Goal: Communication & Community: Answer question/provide support

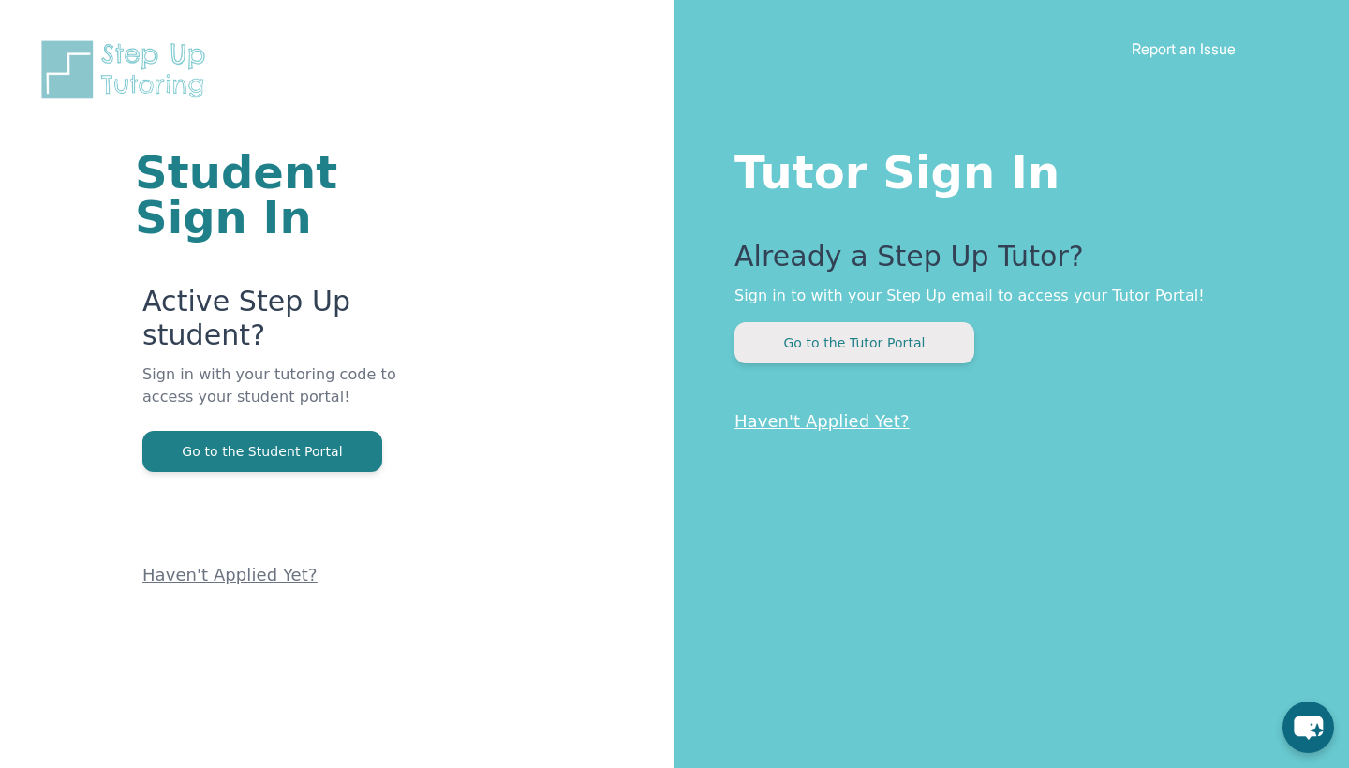
click at [839, 345] on button "Go to the Tutor Portal" at bounding box center [854, 342] width 240 height 41
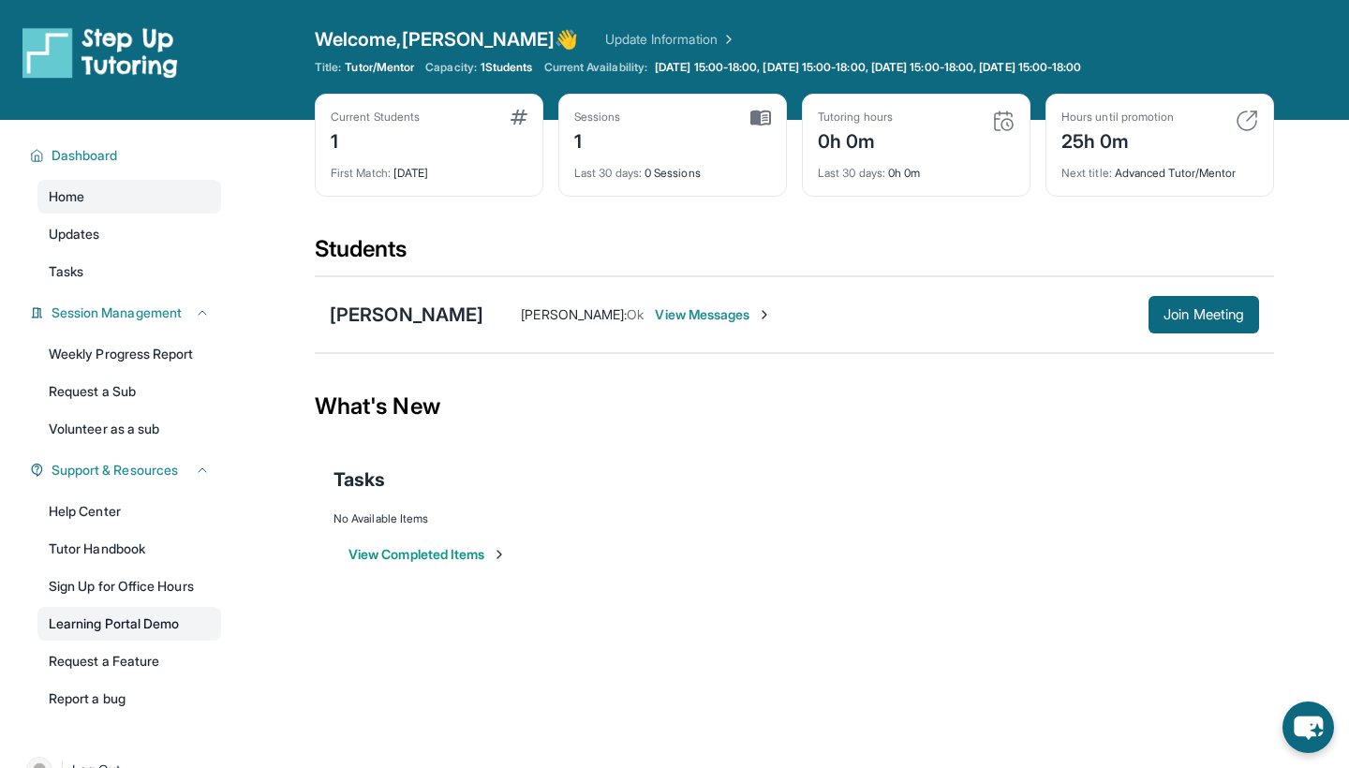
click at [116, 616] on link "Learning Portal Demo" at bounding box center [129, 624] width 184 height 34
click at [116, 546] on link "Tutor Handbook" at bounding box center [129, 549] width 184 height 34
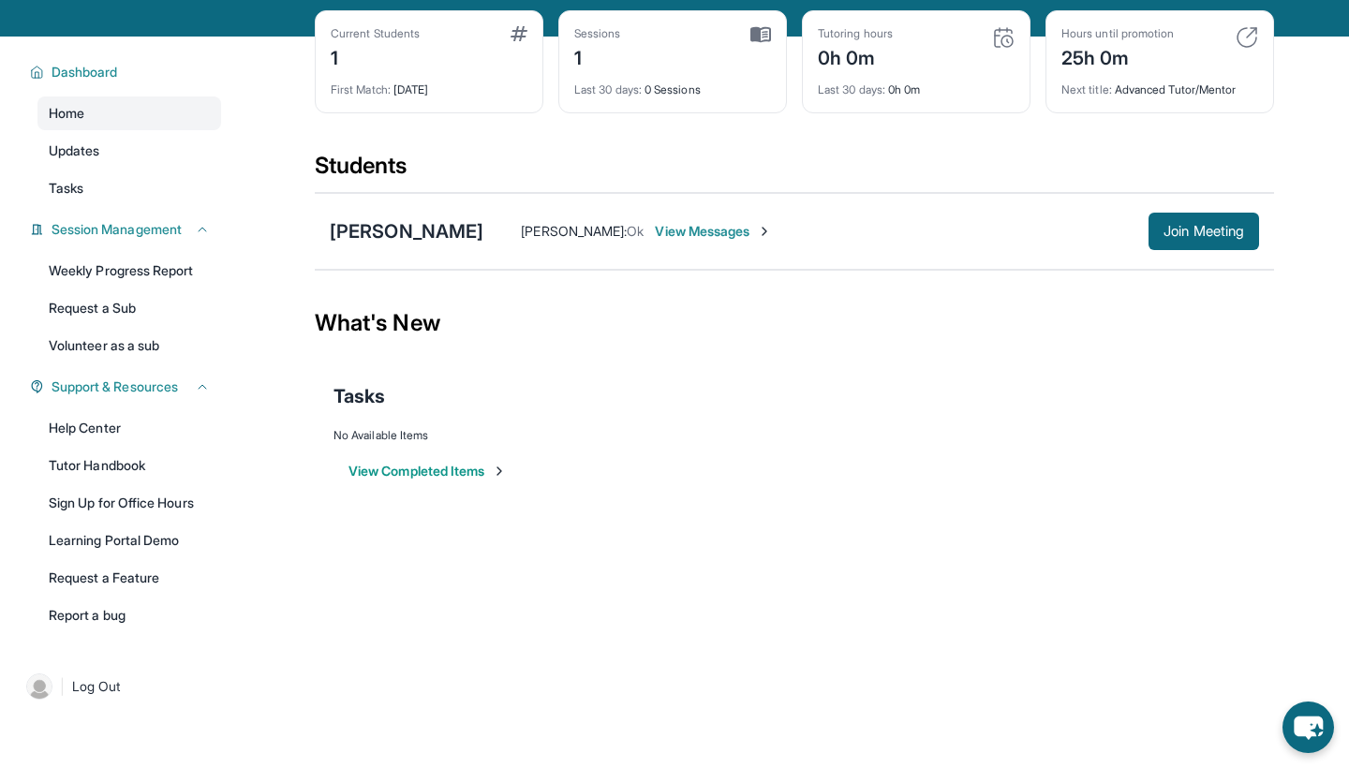
scroll to position [86, 0]
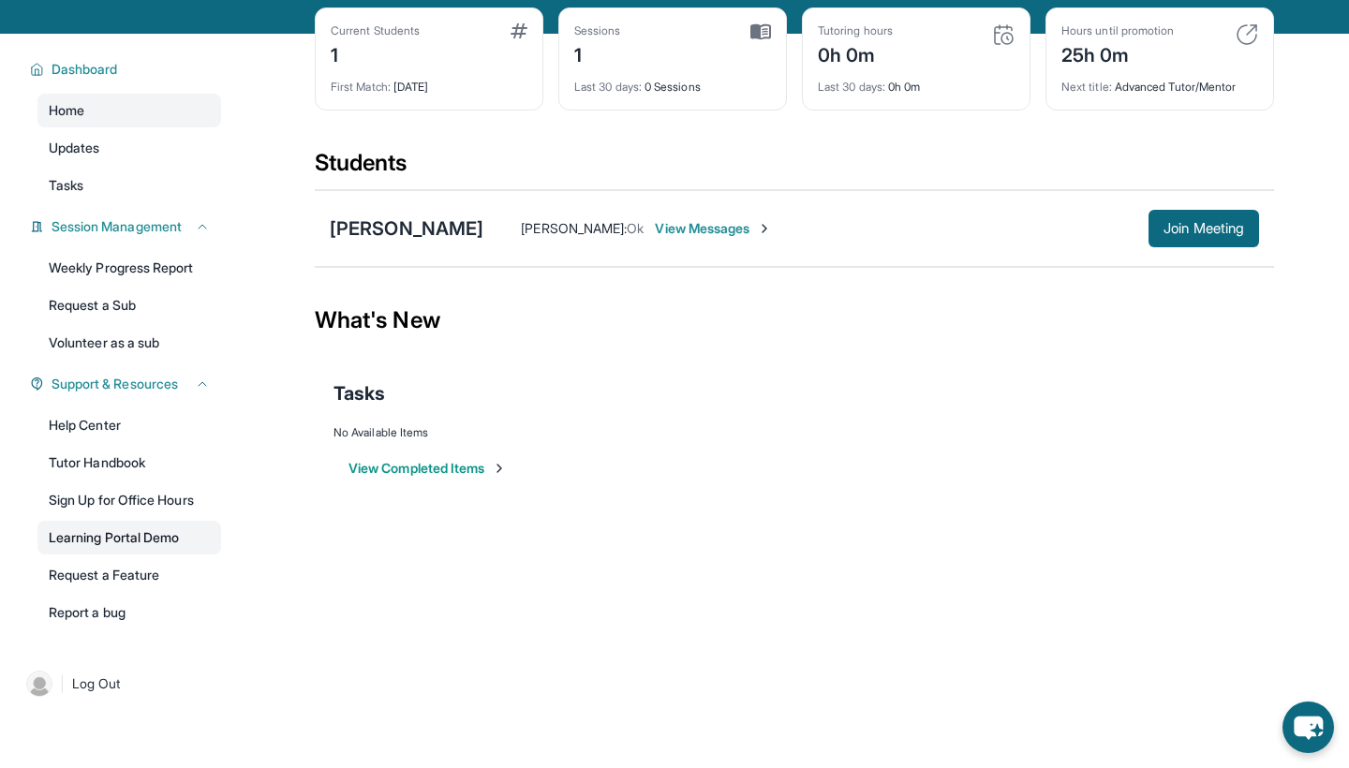
click at [120, 540] on link "Learning Portal Demo" at bounding box center [129, 538] width 184 height 34
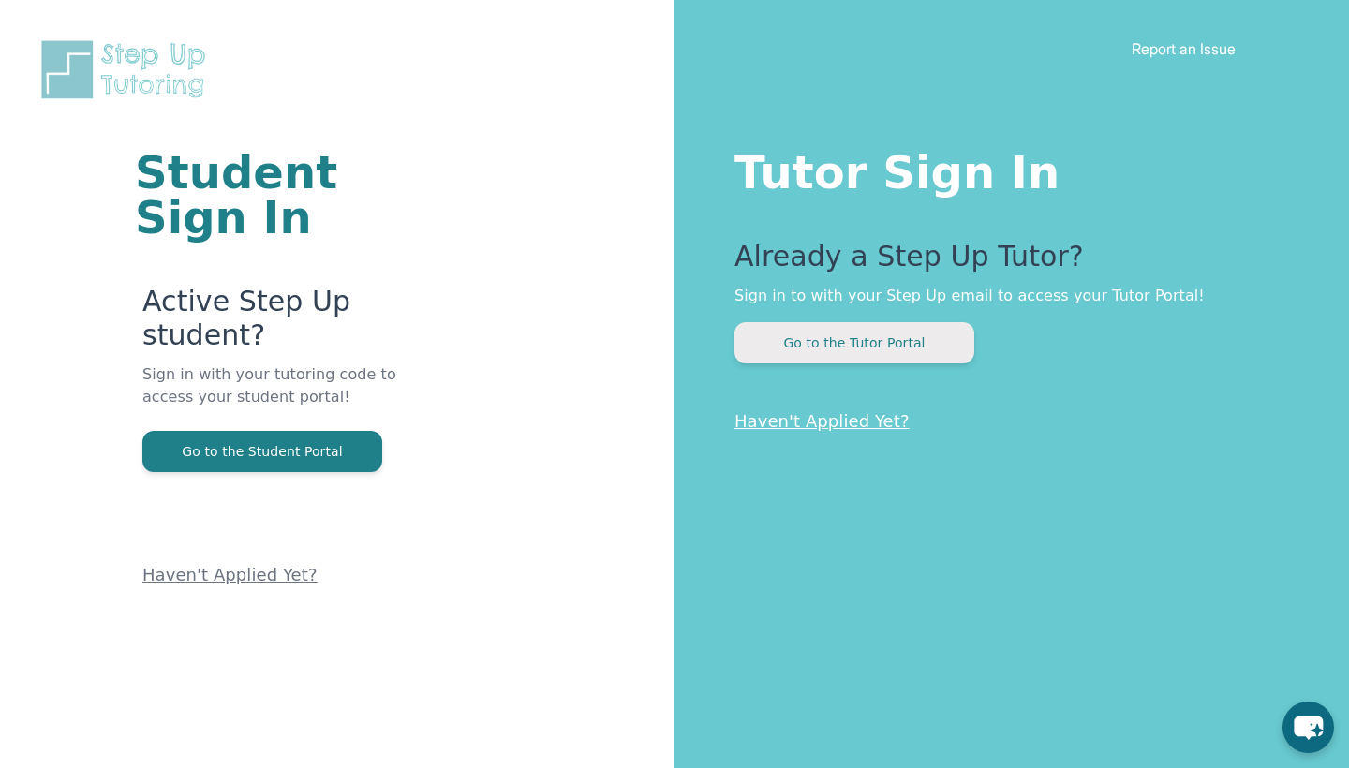
click at [863, 345] on button "Go to the Tutor Portal" at bounding box center [854, 342] width 240 height 41
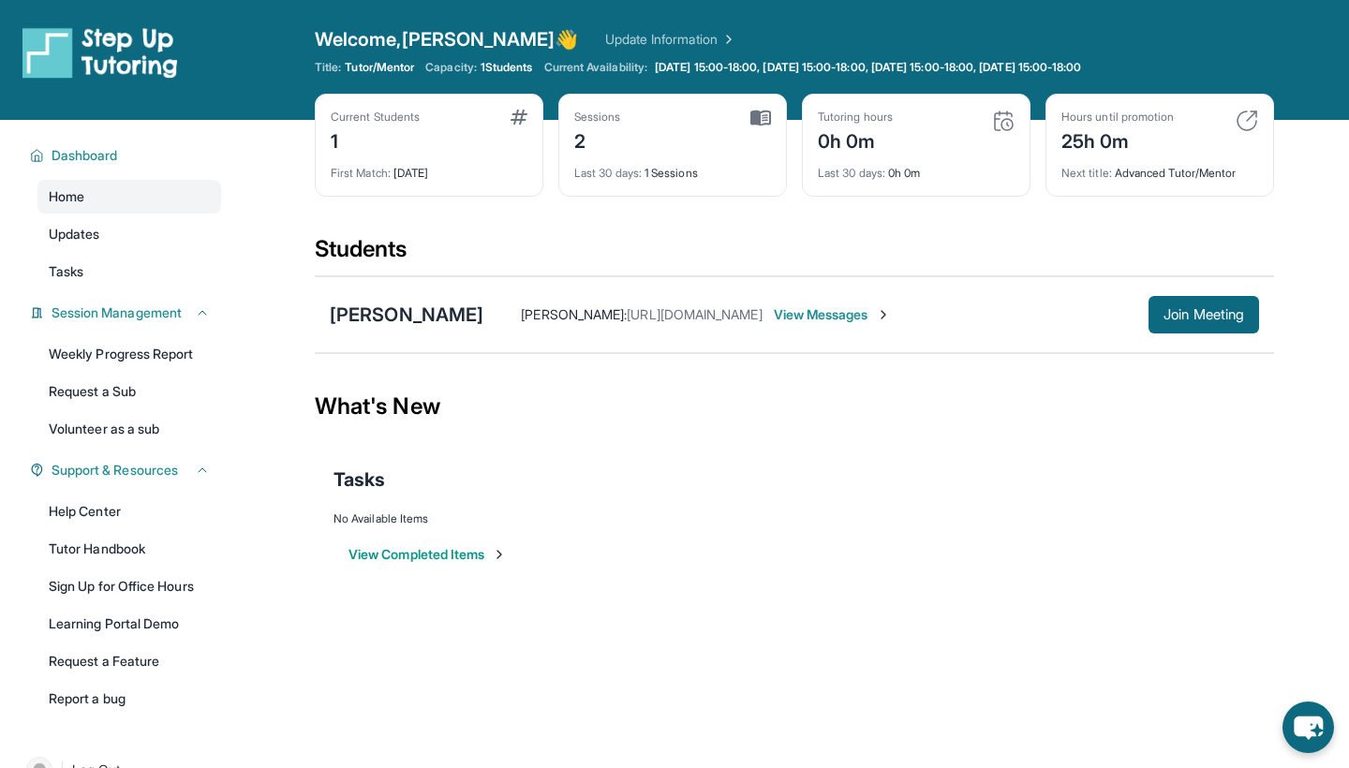
click at [577, 135] on div "2" at bounding box center [597, 140] width 47 height 30
click at [814, 309] on span "View Messages" at bounding box center [832, 314] width 117 height 19
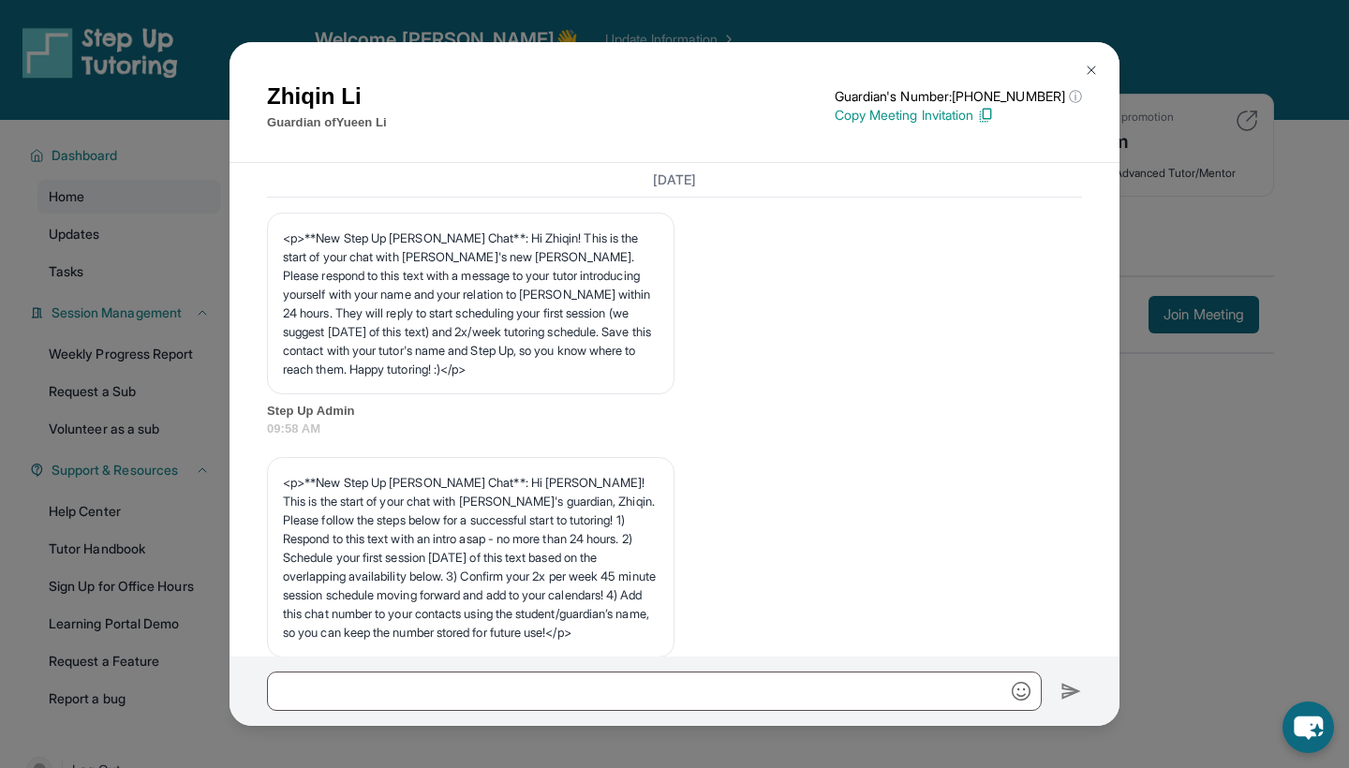
scroll to position [3729, 0]
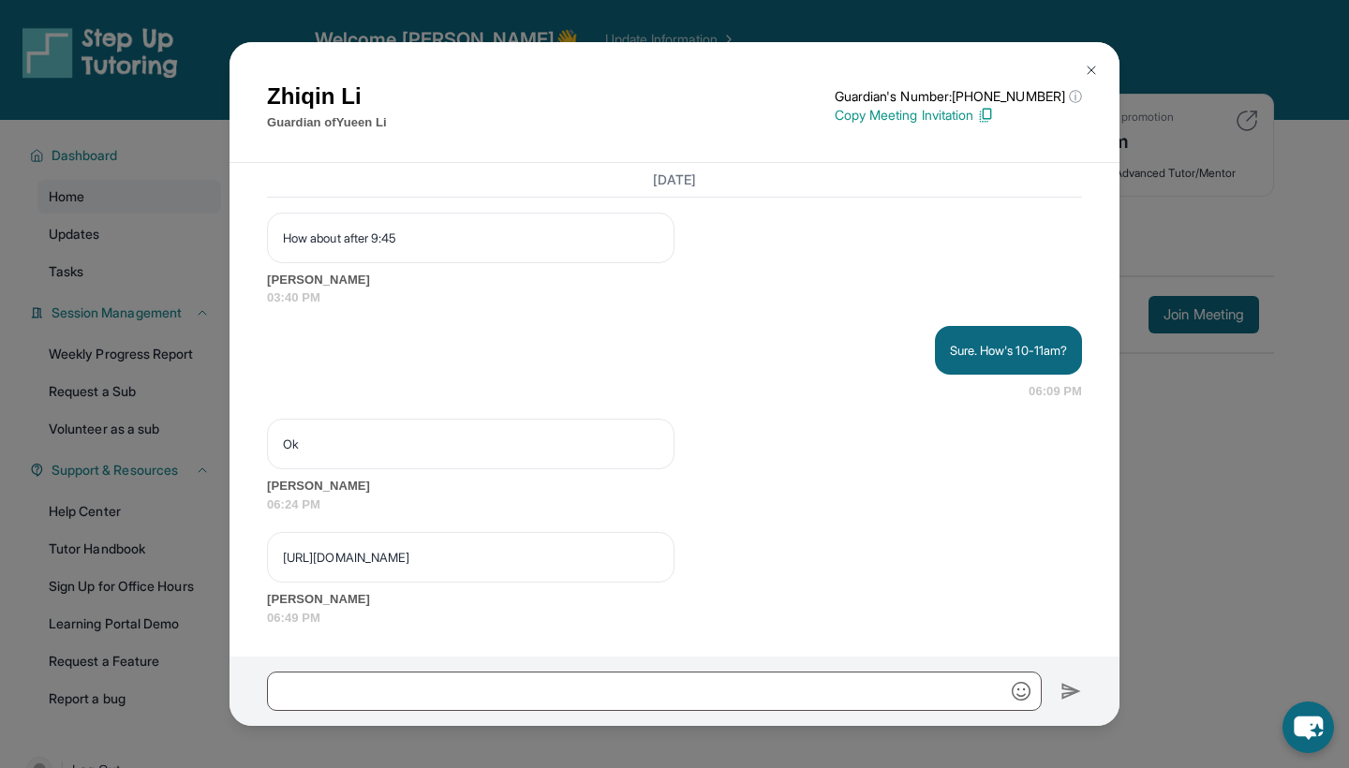
click at [1095, 67] on img at bounding box center [1091, 70] width 15 height 15
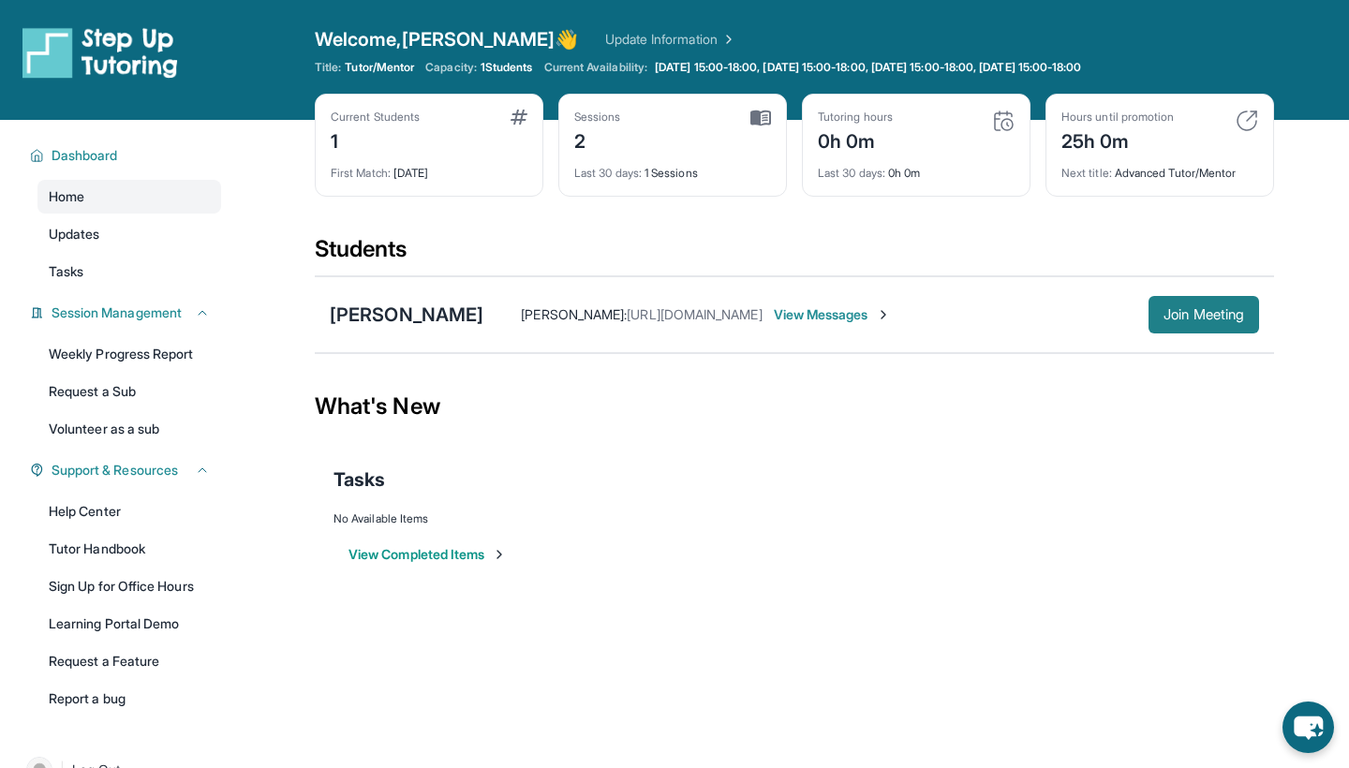
click at [1234, 309] on span "Join Meeting" at bounding box center [1204, 314] width 81 height 11
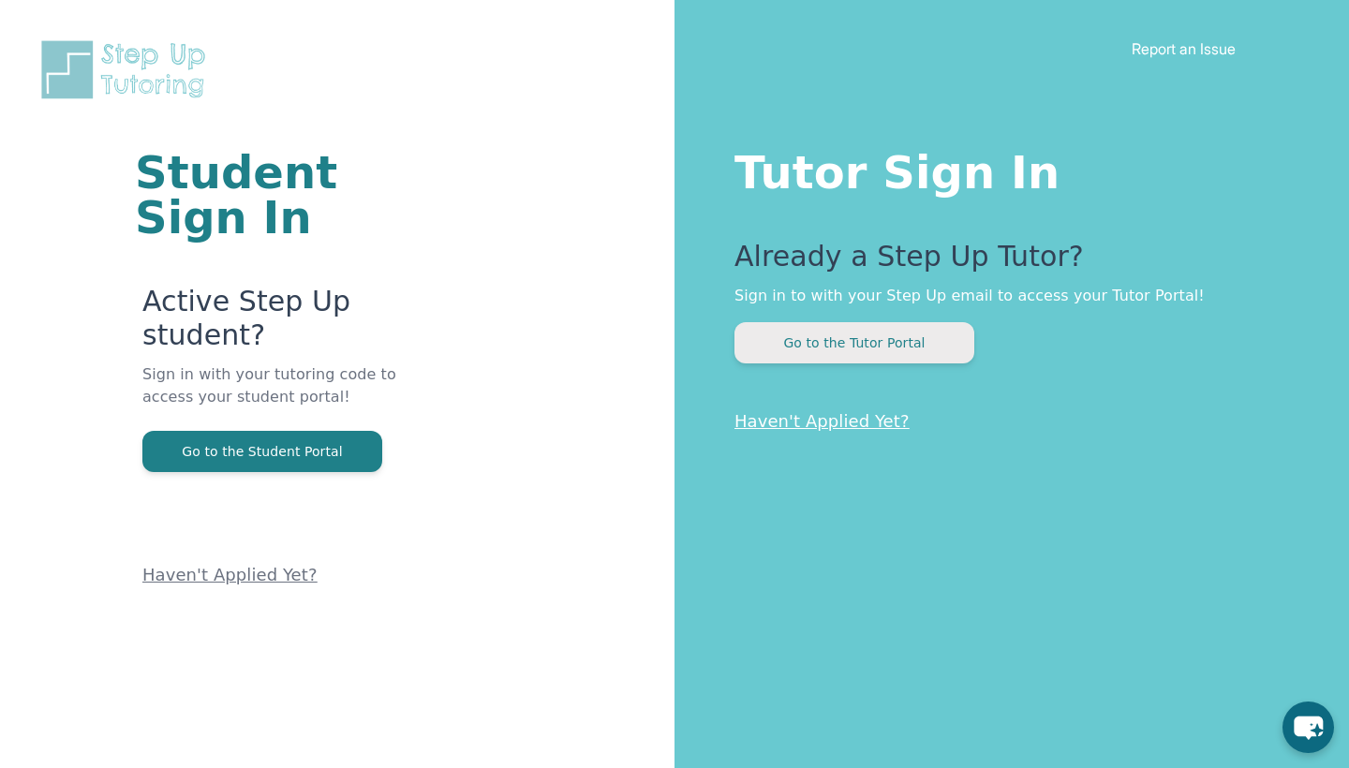
click at [845, 357] on button "Go to the Tutor Portal" at bounding box center [854, 342] width 240 height 41
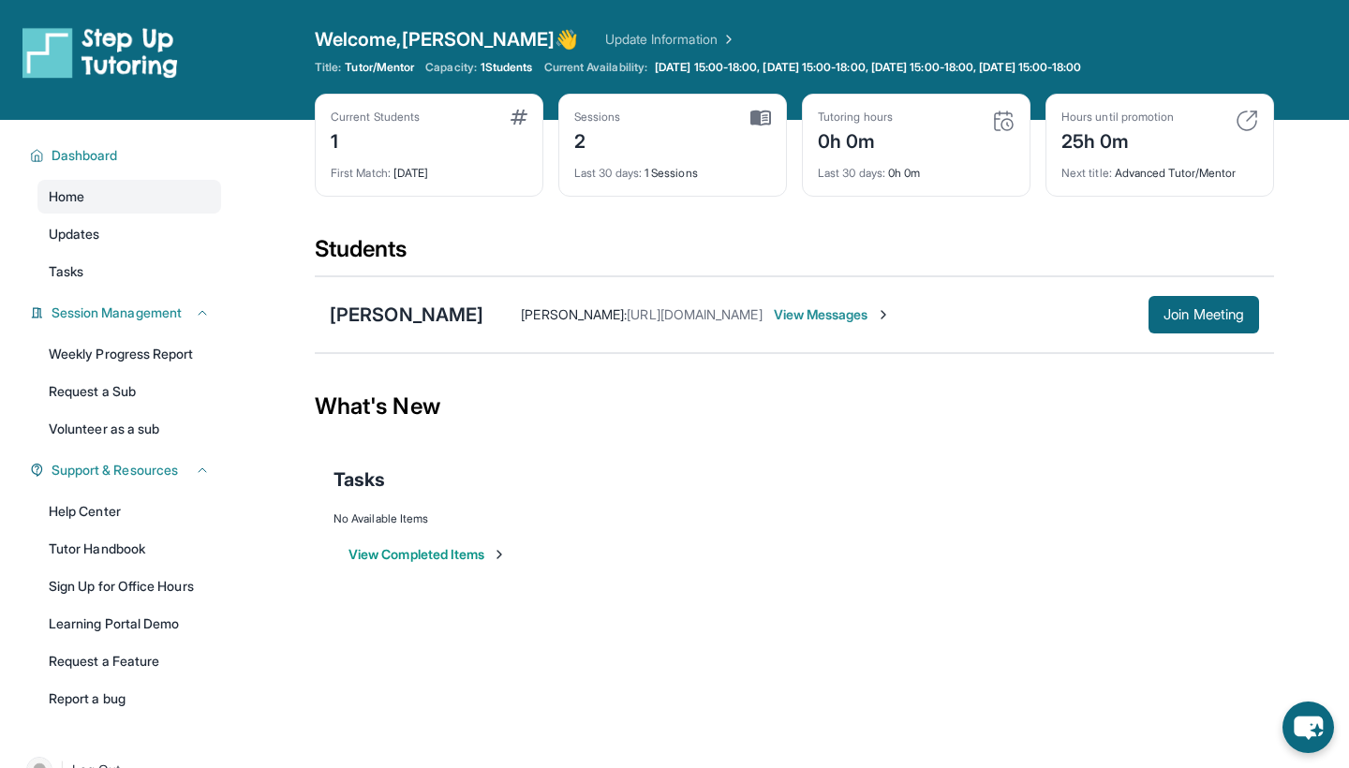
click at [801, 310] on span "View Messages" at bounding box center [832, 314] width 117 height 19
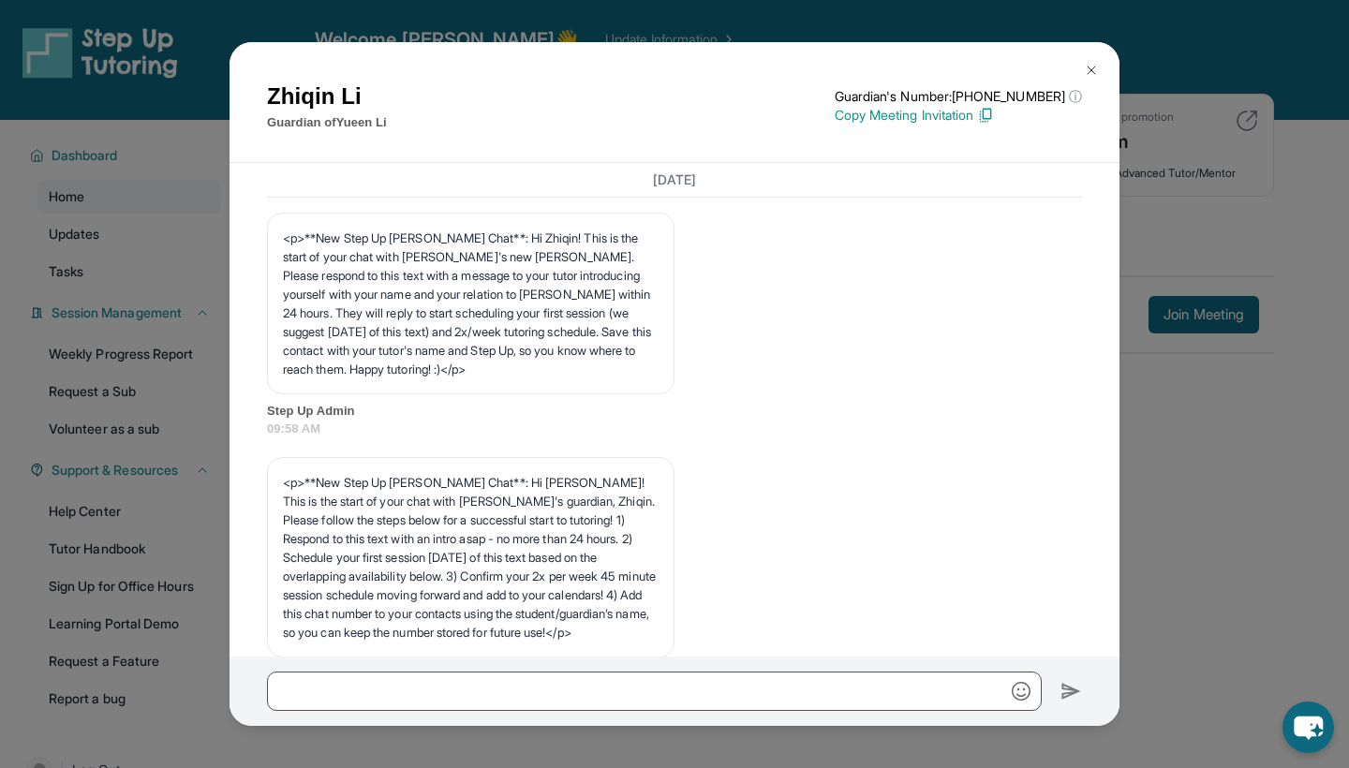
scroll to position [3729, 0]
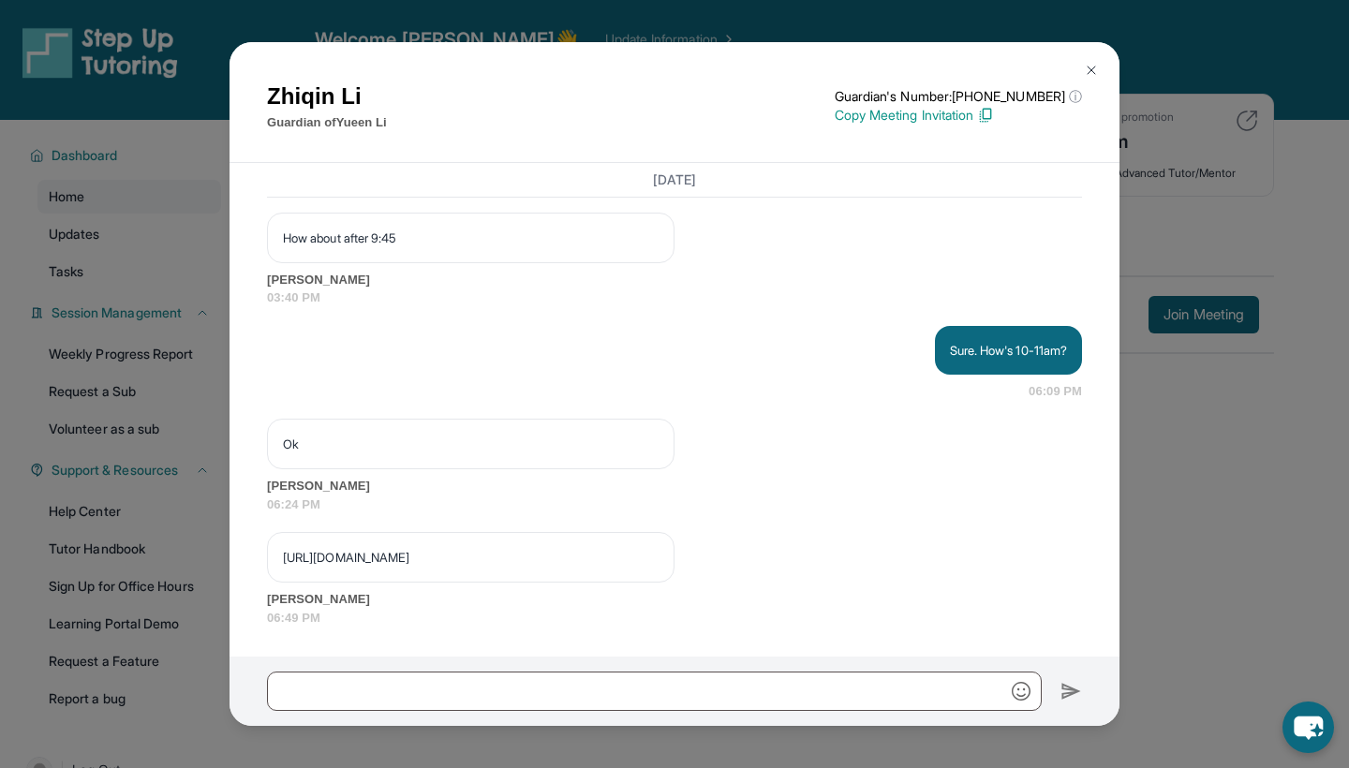
click at [1002, 114] on p "Copy Meeting Invitation" at bounding box center [958, 115] width 247 height 19
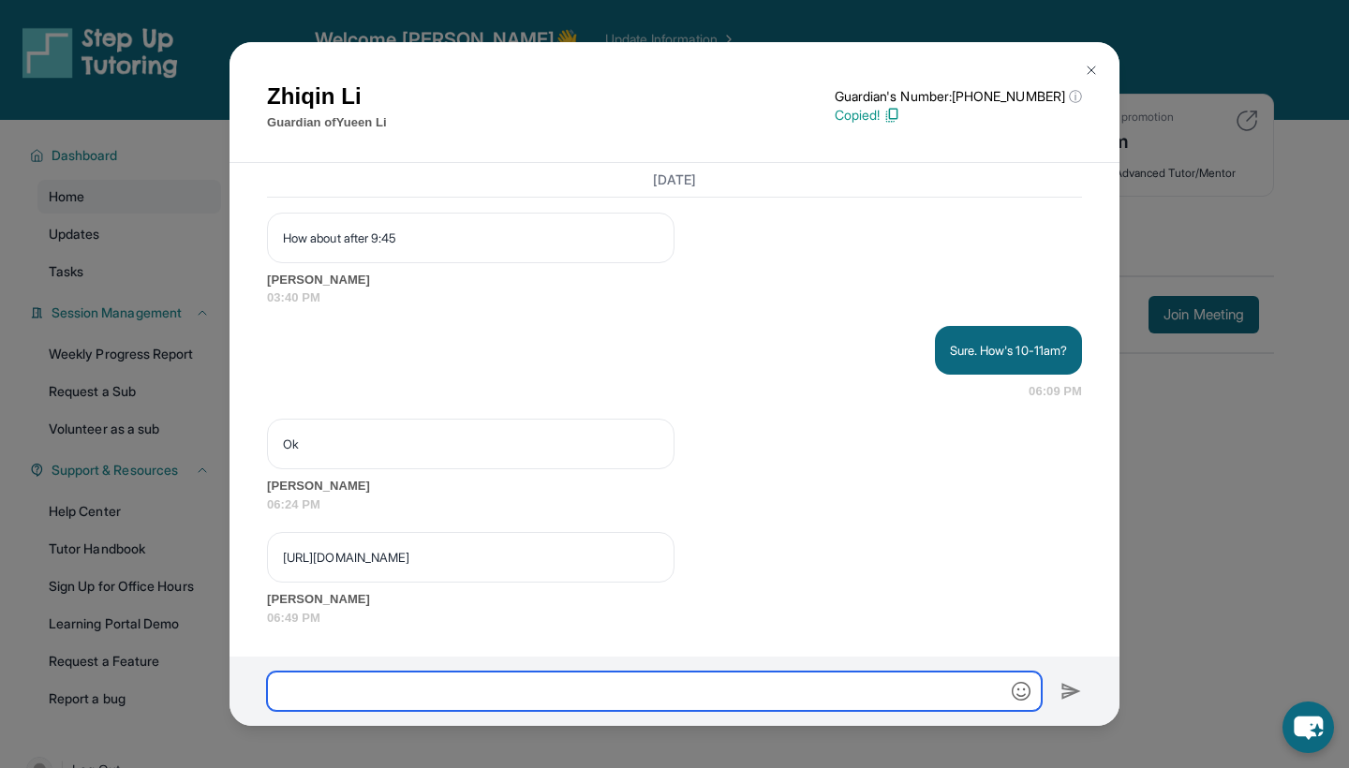
click at [636, 692] on input "text" at bounding box center [654, 691] width 775 height 39
paste input "**********"
type input "**********"
drag, startPoint x: 705, startPoint y: 693, endPoint x: 229, endPoint y: 692, distance: 476.9
click at [229, 692] on div "[PERSON_NAME] Guardian of [PERSON_NAME] Guardian's Number: [PHONE_NUMBER] ⓘ Thi…" at bounding box center [674, 384] width 1349 height 768
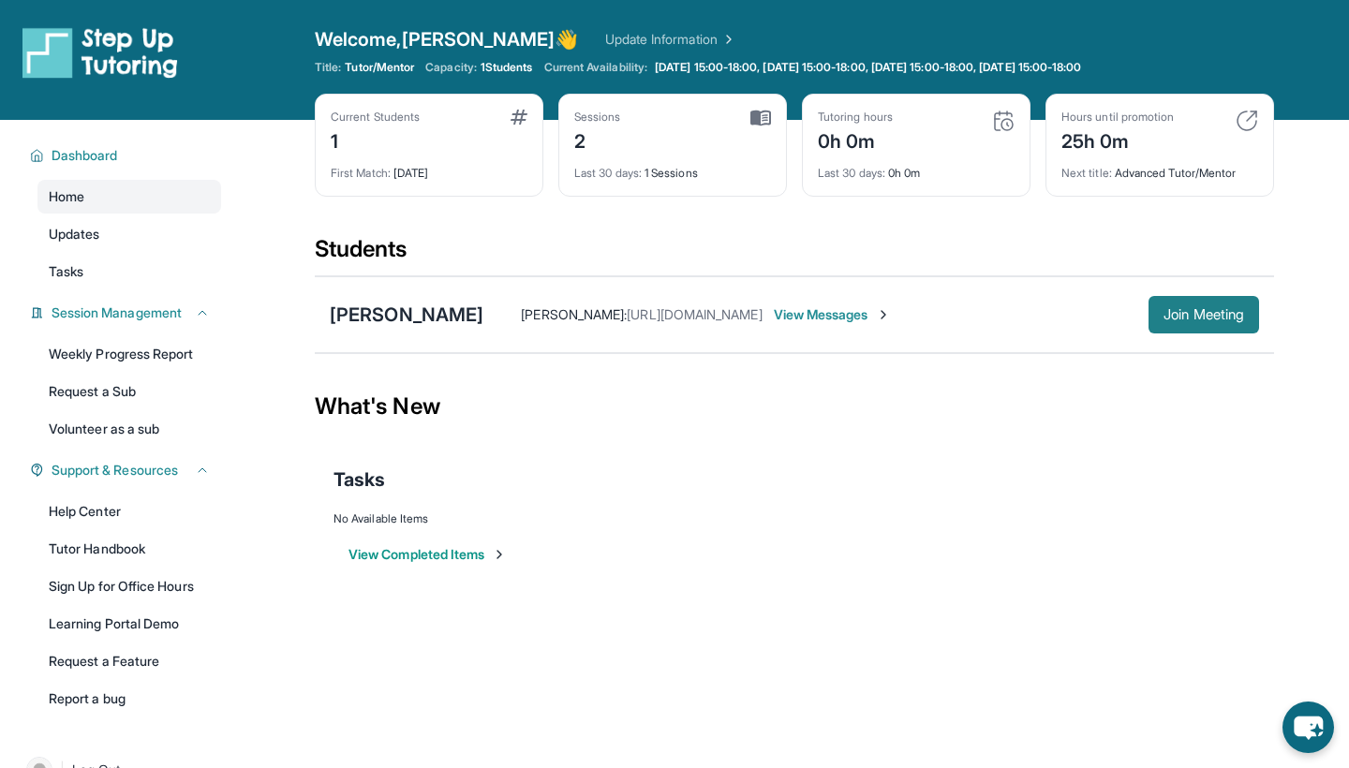
click at [1200, 304] on button "Join Meeting" at bounding box center [1204, 314] width 111 height 37
click at [993, 126] on img at bounding box center [1003, 121] width 22 height 22
click at [885, 167] on span "Last 30 days :" at bounding box center [851, 173] width 67 height 14
click at [774, 319] on span "View Messages" at bounding box center [832, 314] width 117 height 19
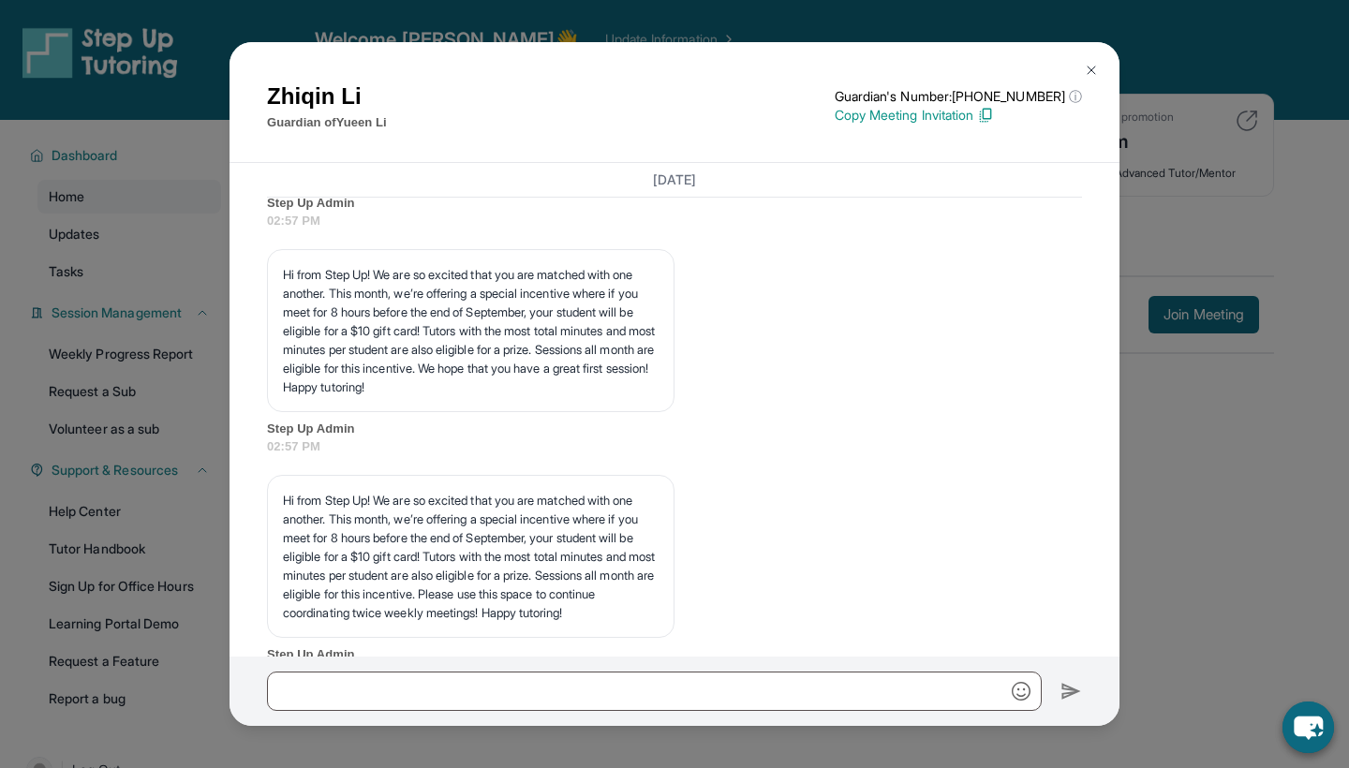
scroll to position [3729, 0]
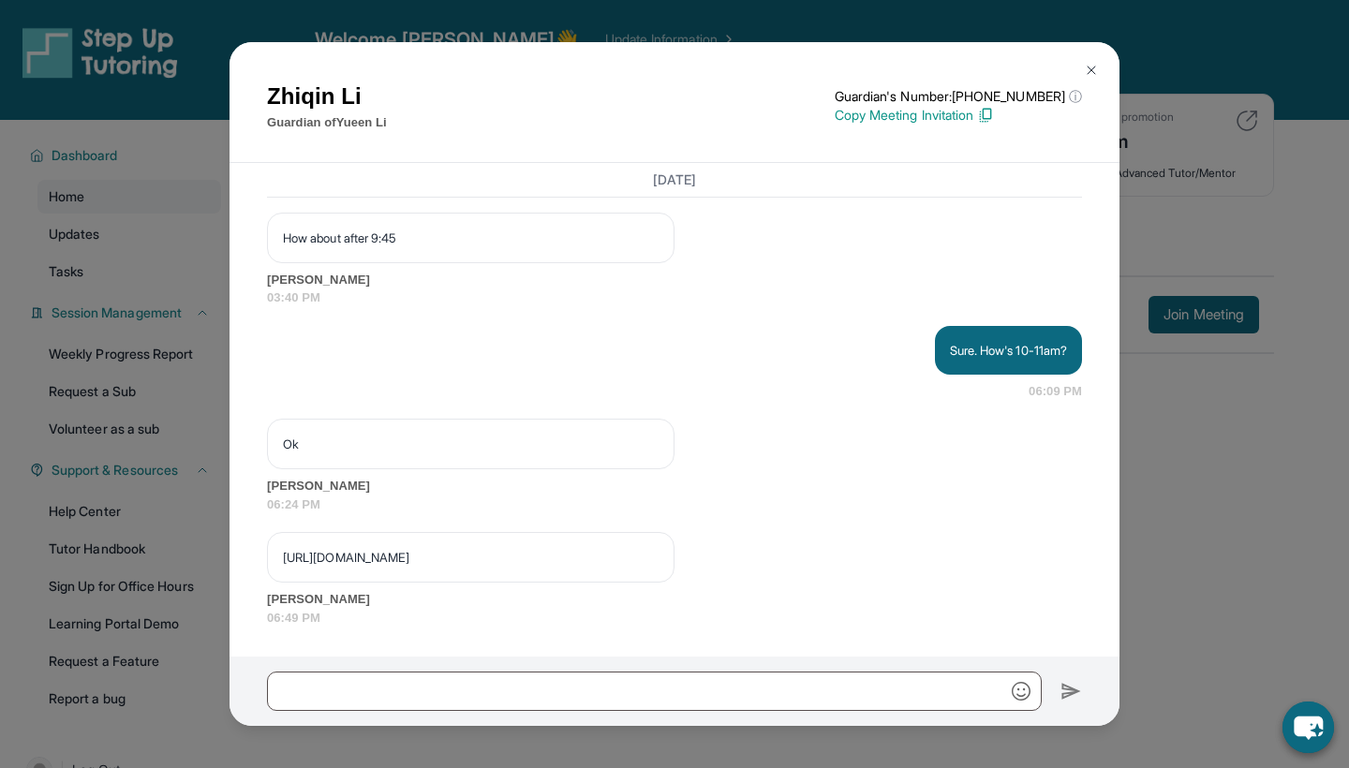
click at [1087, 68] on img at bounding box center [1091, 70] width 15 height 15
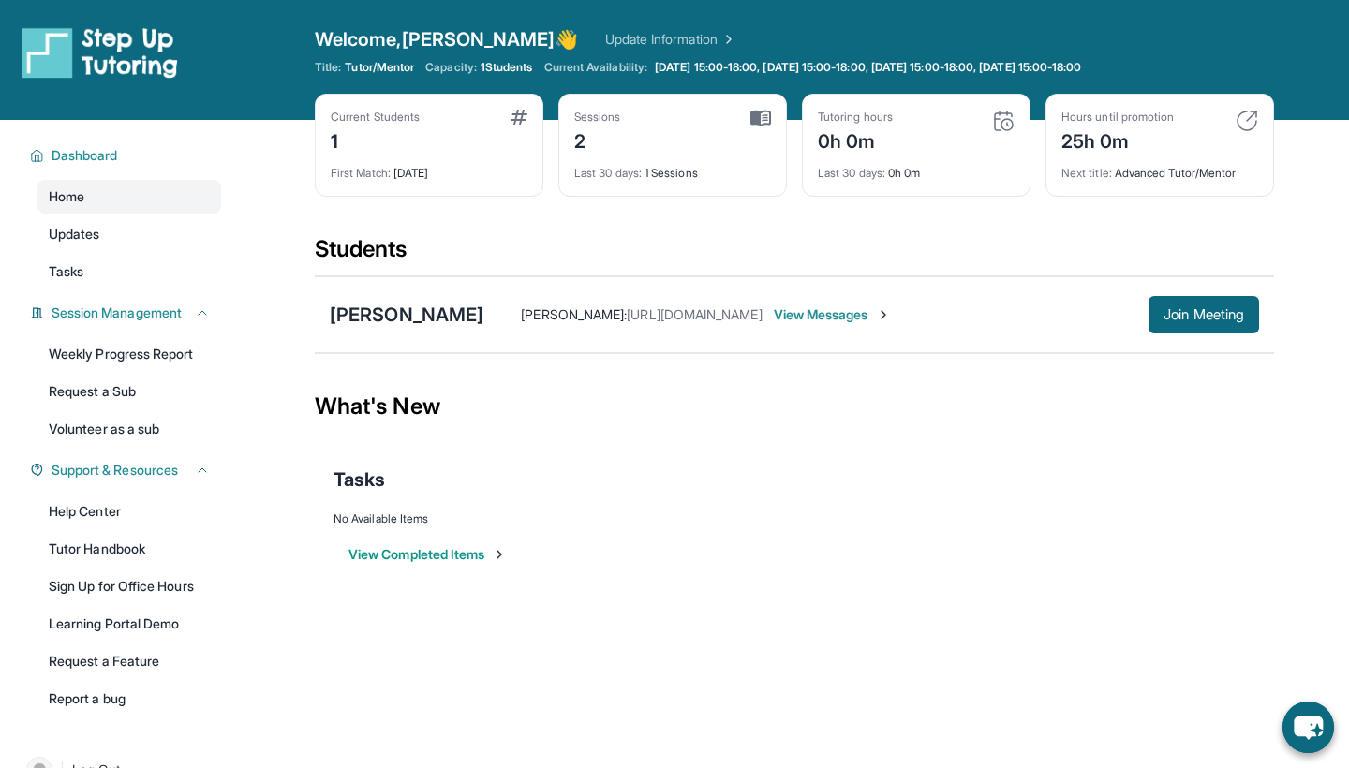
click at [445, 140] on div "Current Students 1" at bounding box center [429, 132] width 197 height 45
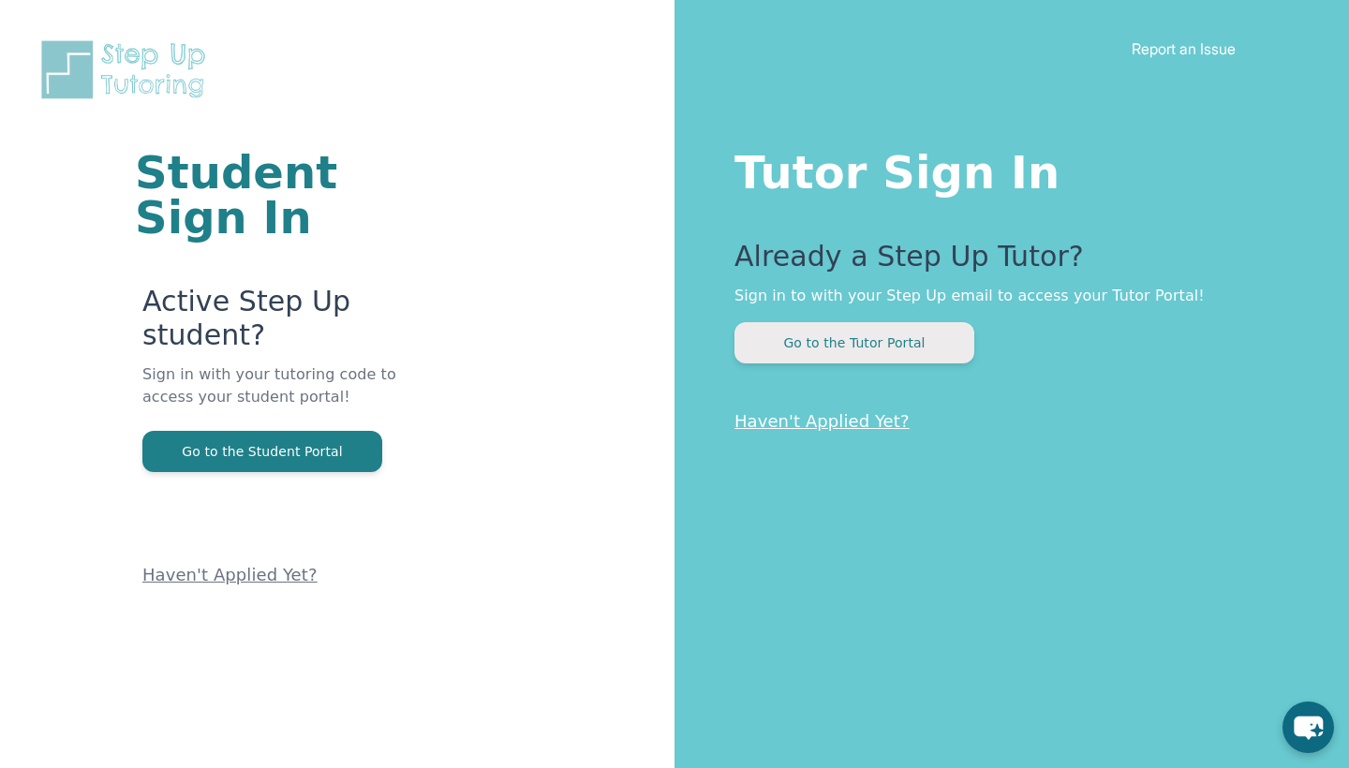
click at [815, 349] on button "Go to the Tutor Portal" at bounding box center [854, 342] width 240 height 41
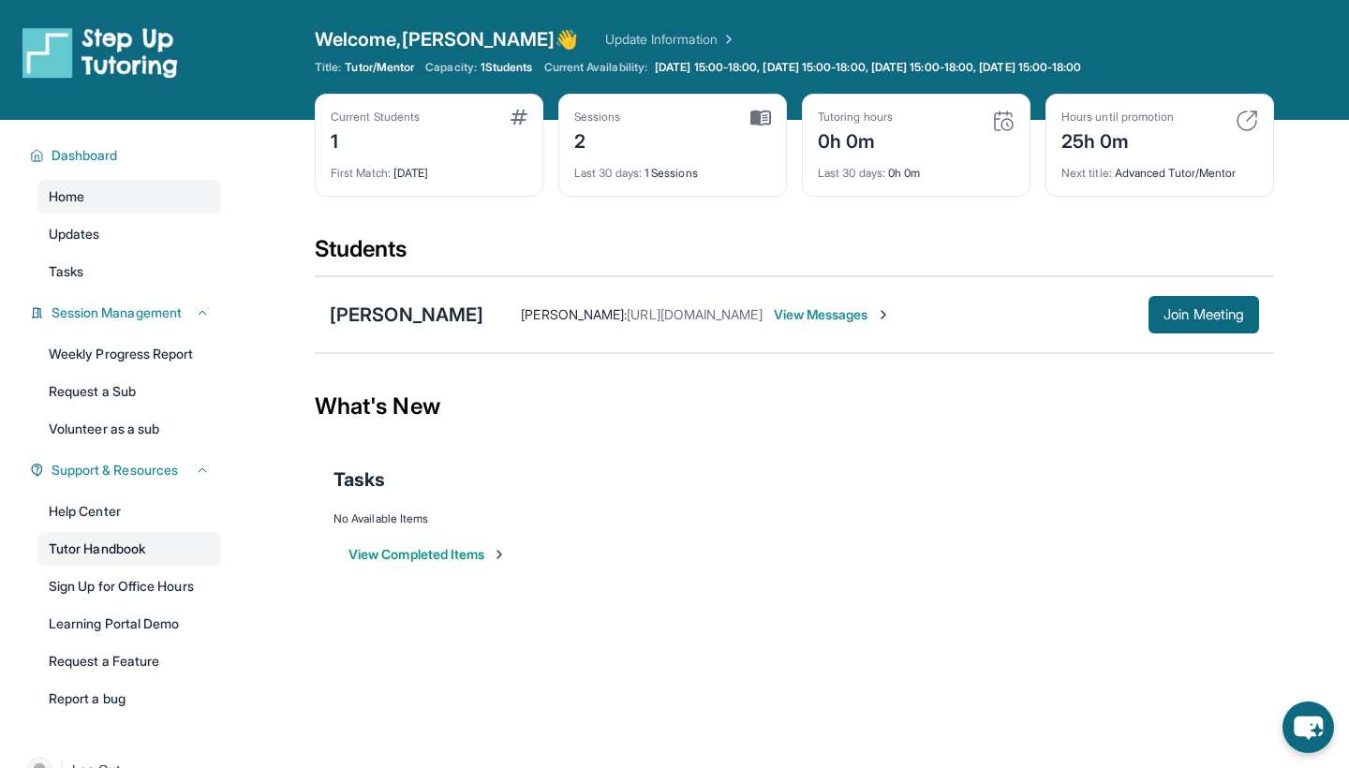
click at [71, 561] on link "Tutor Handbook" at bounding box center [129, 549] width 184 height 34
